Goal: Information Seeking & Learning: Understand process/instructions

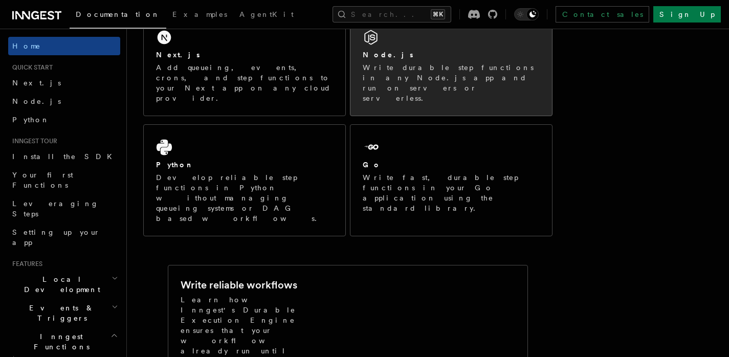
click at [433, 66] on p "Write durable step functions in any Node.js app and run on servers or serverles…" at bounding box center [451, 82] width 177 height 41
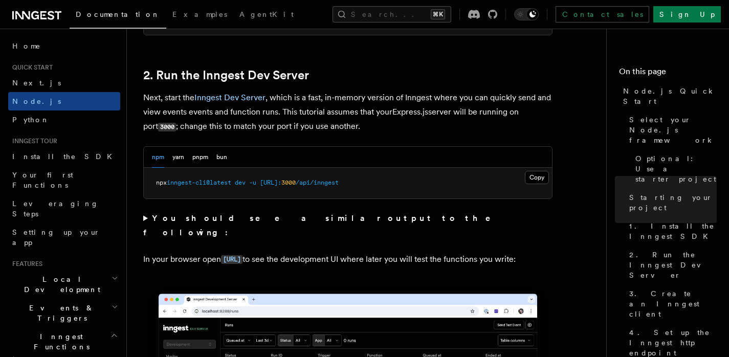
scroll to position [772, 0]
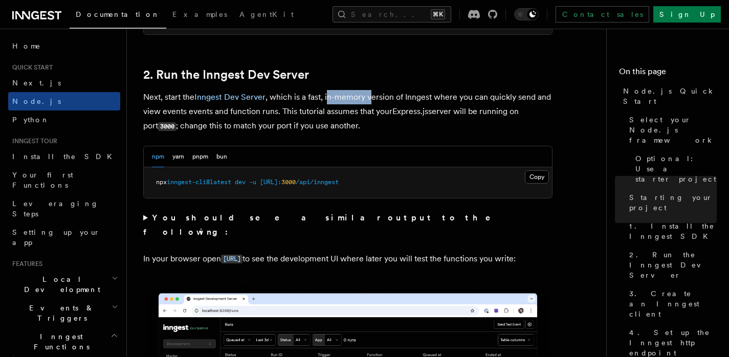
drag, startPoint x: 328, startPoint y: 97, endPoint x: 370, endPoint y: 97, distance: 41.9
click at [370, 97] on p "Next, start the Inngest Dev Server , which is a fast, in-memory version of Inng…" at bounding box center [347, 111] width 409 height 43
click at [382, 129] on p "Next, start the Inngest Dev Server , which is a fast, in-memory version of Inng…" at bounding box center [347, 111] width 409 height 43
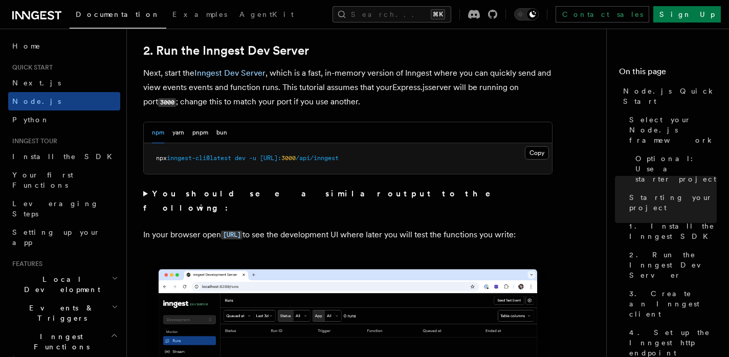
scroll to position [806, 0]
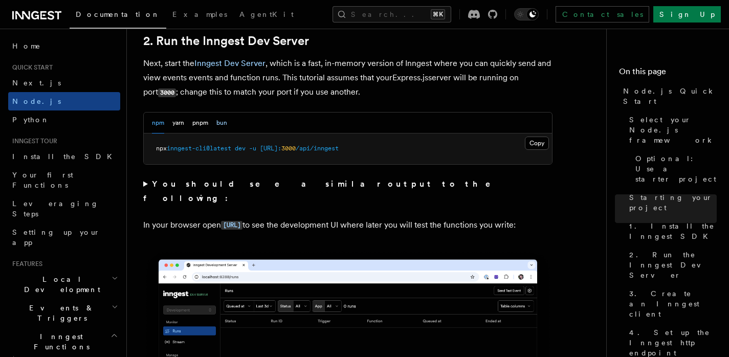
click at [222, 122] on button "bun" at bounding box center [221, 122] width 11 height 21
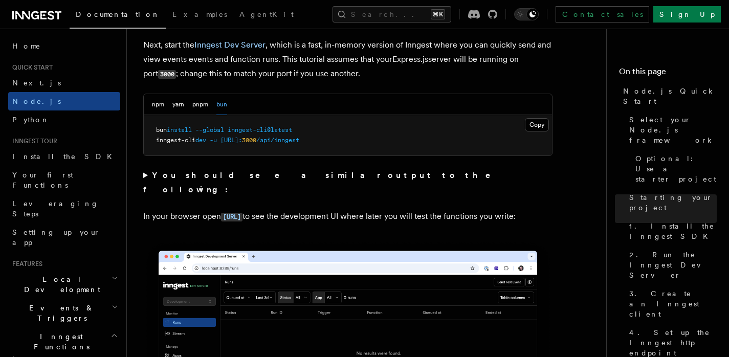
scroll to position [825, 0]
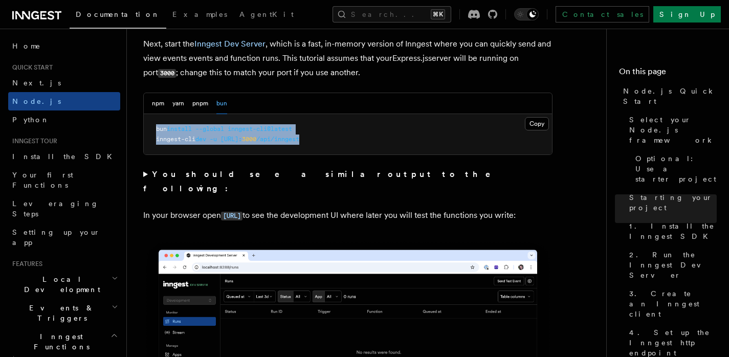
drag, startPoint x: 355, startPoint y: 140, endPoint x: 155, endPoint y: 129, distance: 200.3
click at [155, 129] on pre "bun install --global inngest-cli@latest inngest-cli dev -u http://localhost: 30…" at bounding box center [348, 134] width 408 height 40
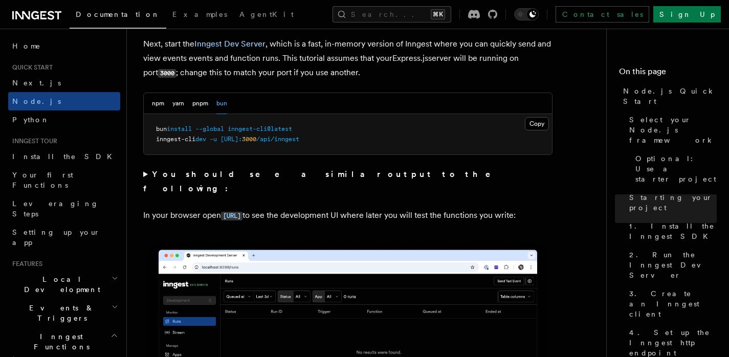
click at [544, 208] on p "In your browser open http://localhost:8288 to see the development UI where late…" at bounding box center [347, 215] width 409 height 15
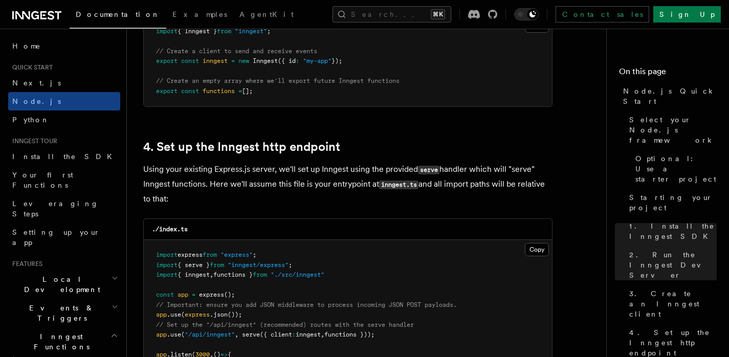
scroll to position [1603, 0]
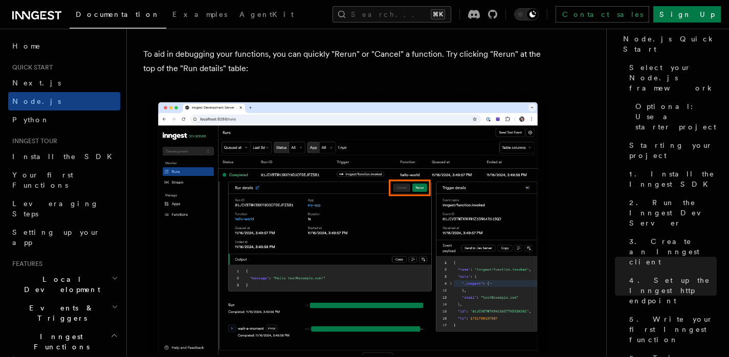
scroll to position [4567, 0]
